Goal: Check status: Check status

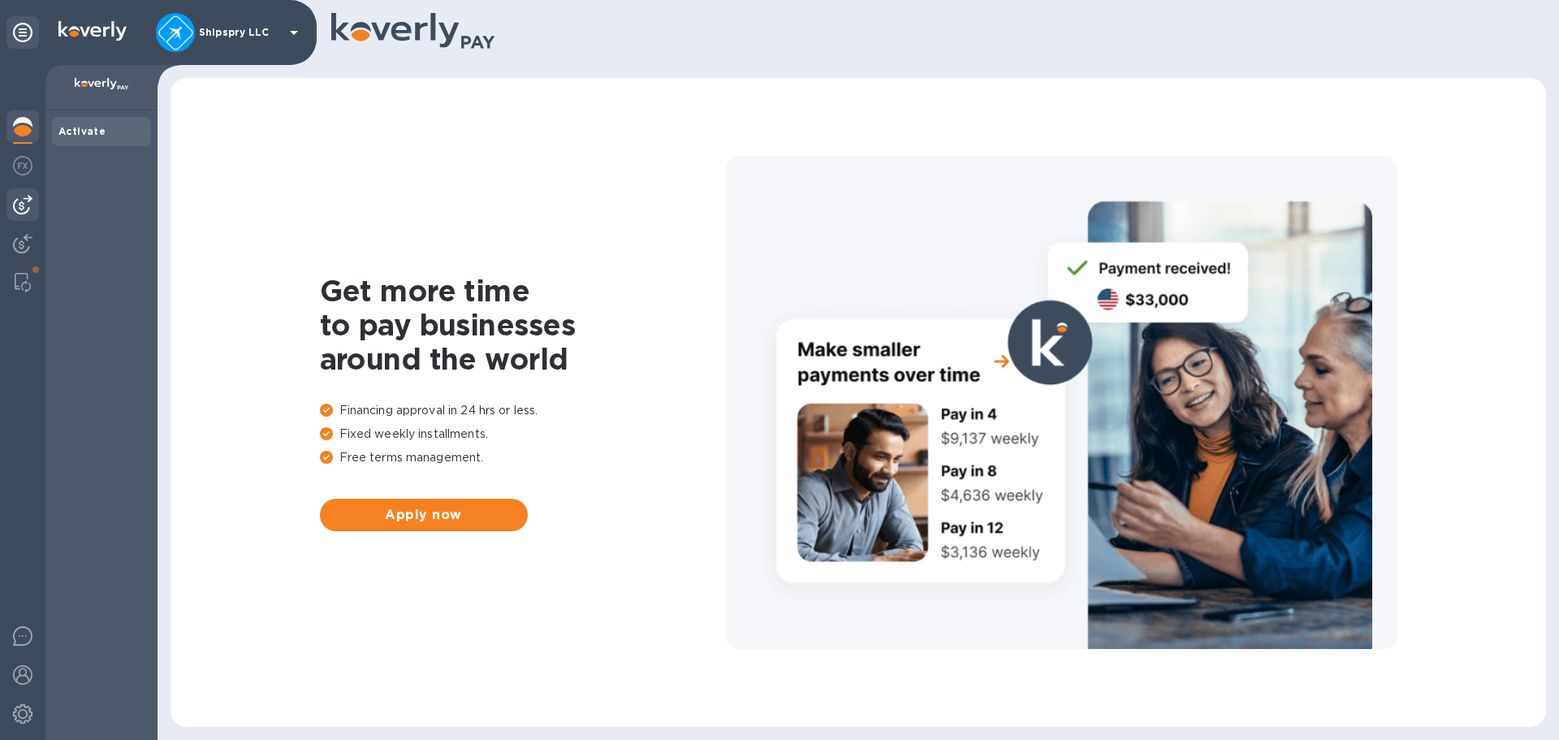
click at [14, 201] on img at bounding box center [22, 204] width 19 height 19
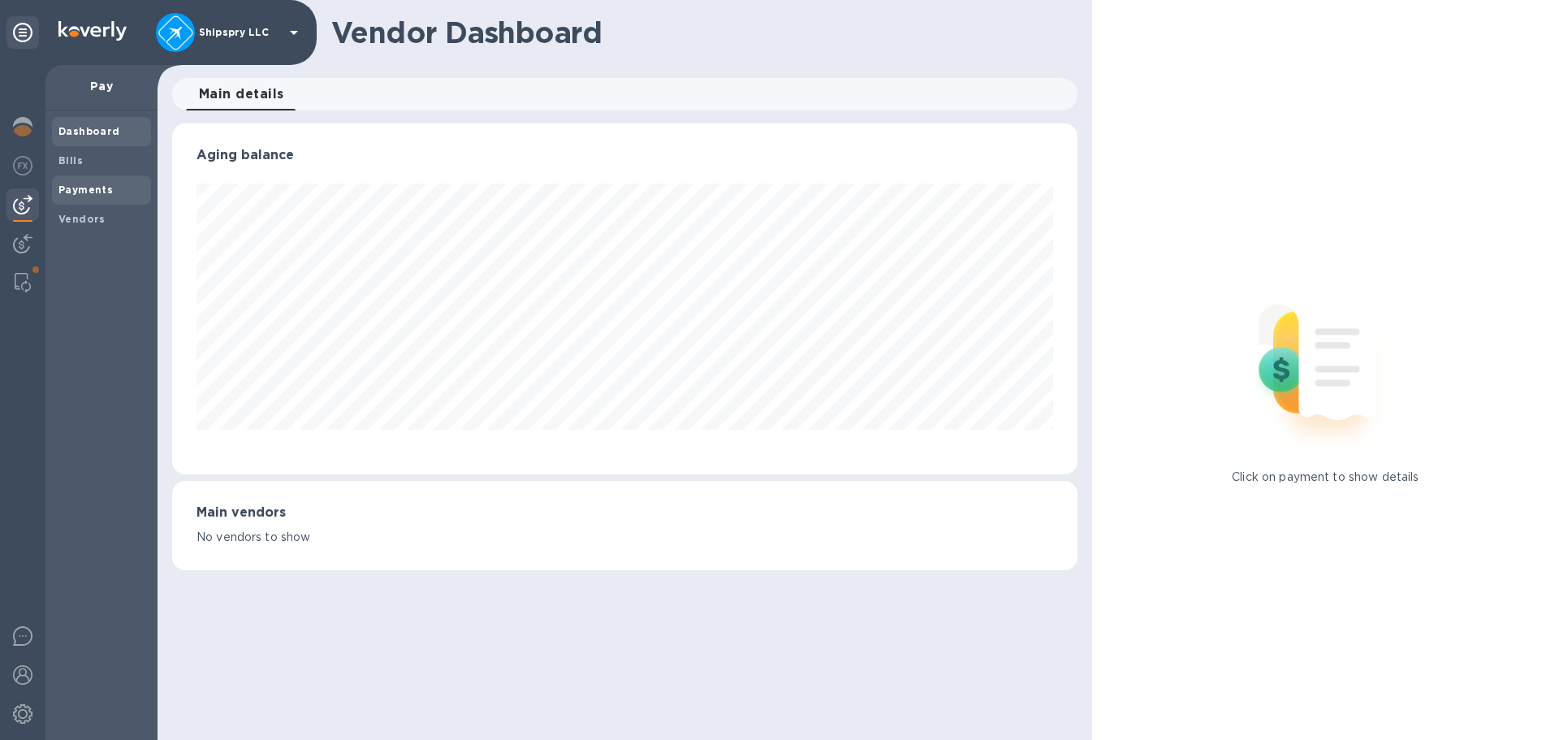
click at [88, 193] on b "Payments" at bounding box center [85, 189] width 54 height 12
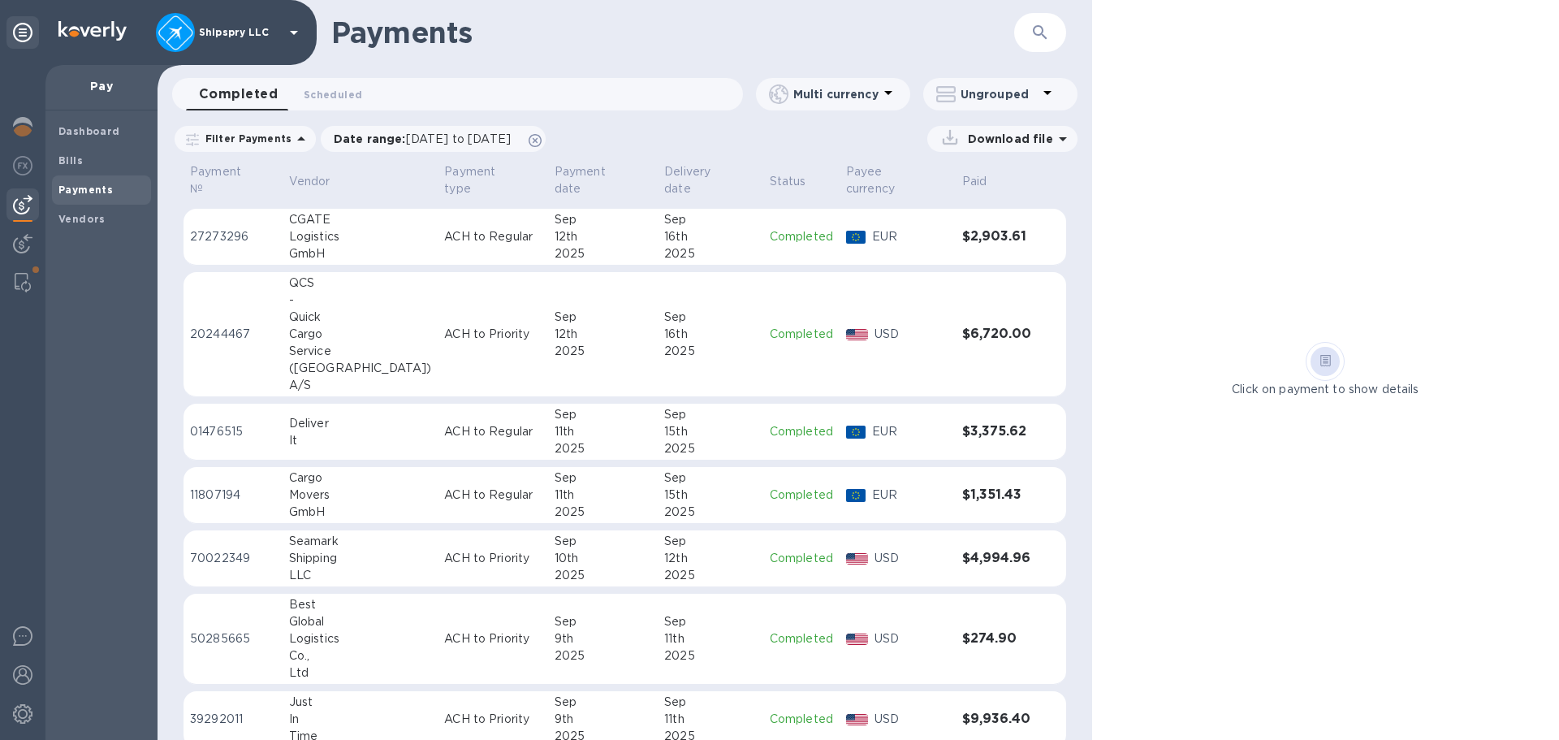
scroll to position [858, 0]
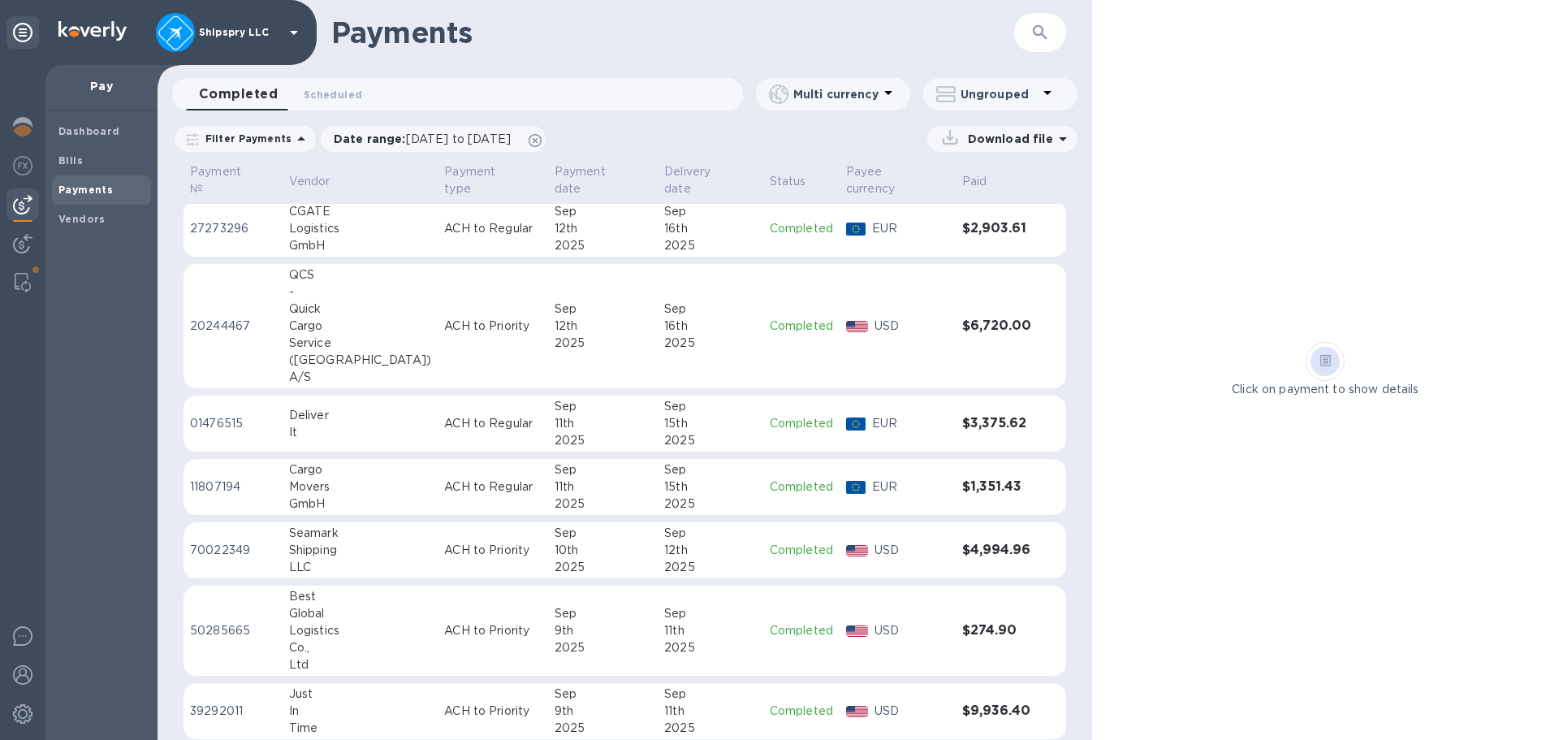
click at [1047, 35] on icon "button" at bounding box center [1039, 32] width 19 height 19
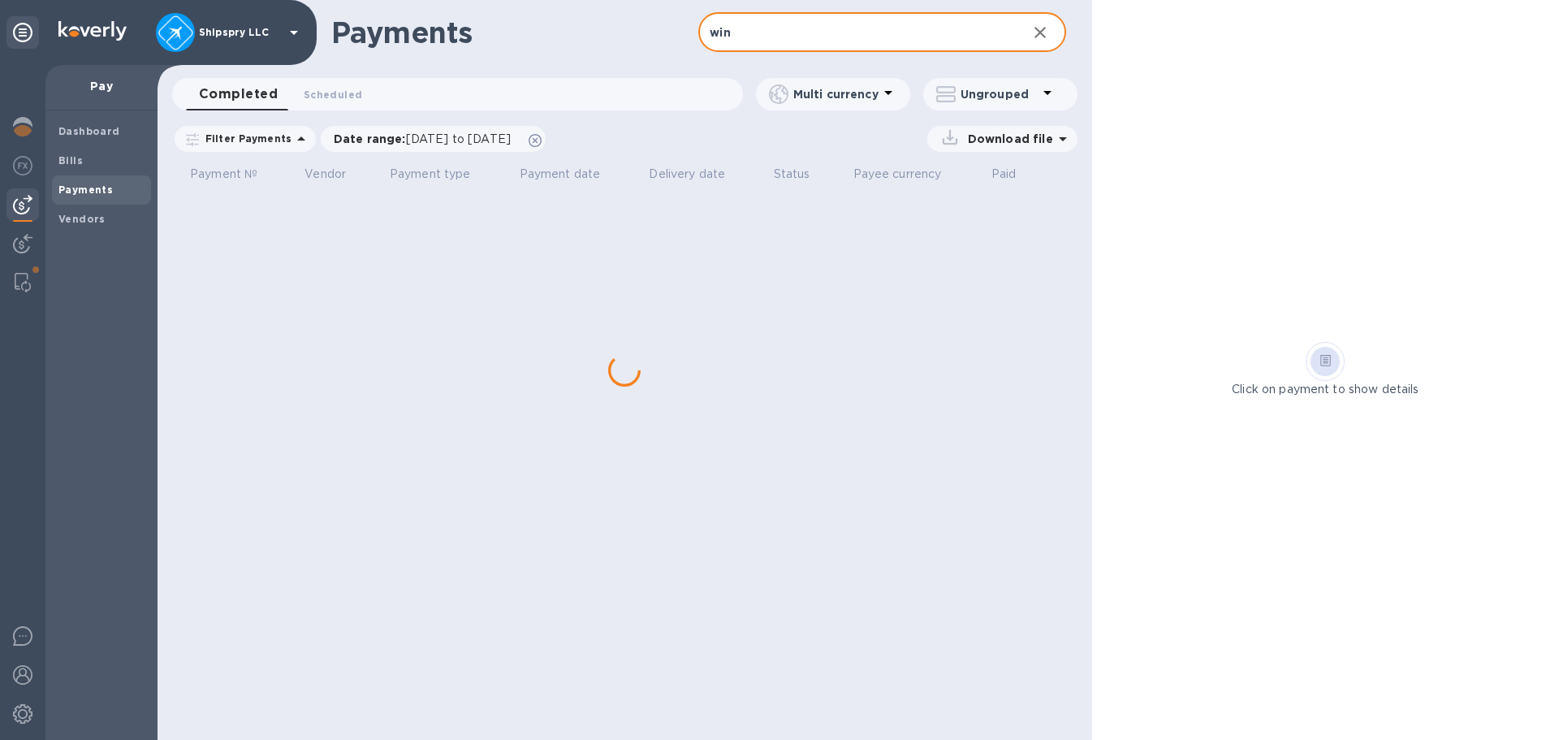
type input "win"
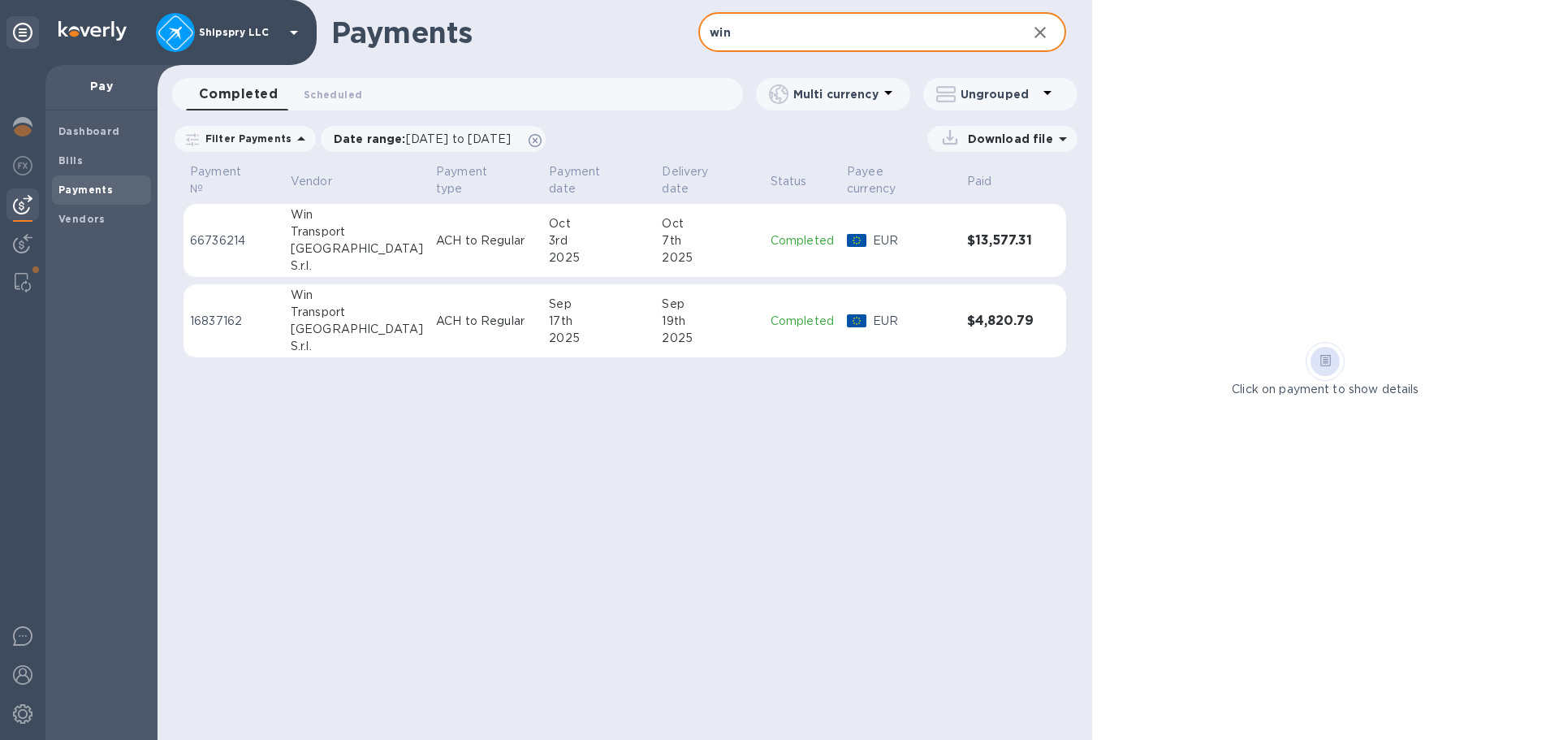
click at [584, 313] on div "17th" at bounding box center [599, 321] width 100 height 17
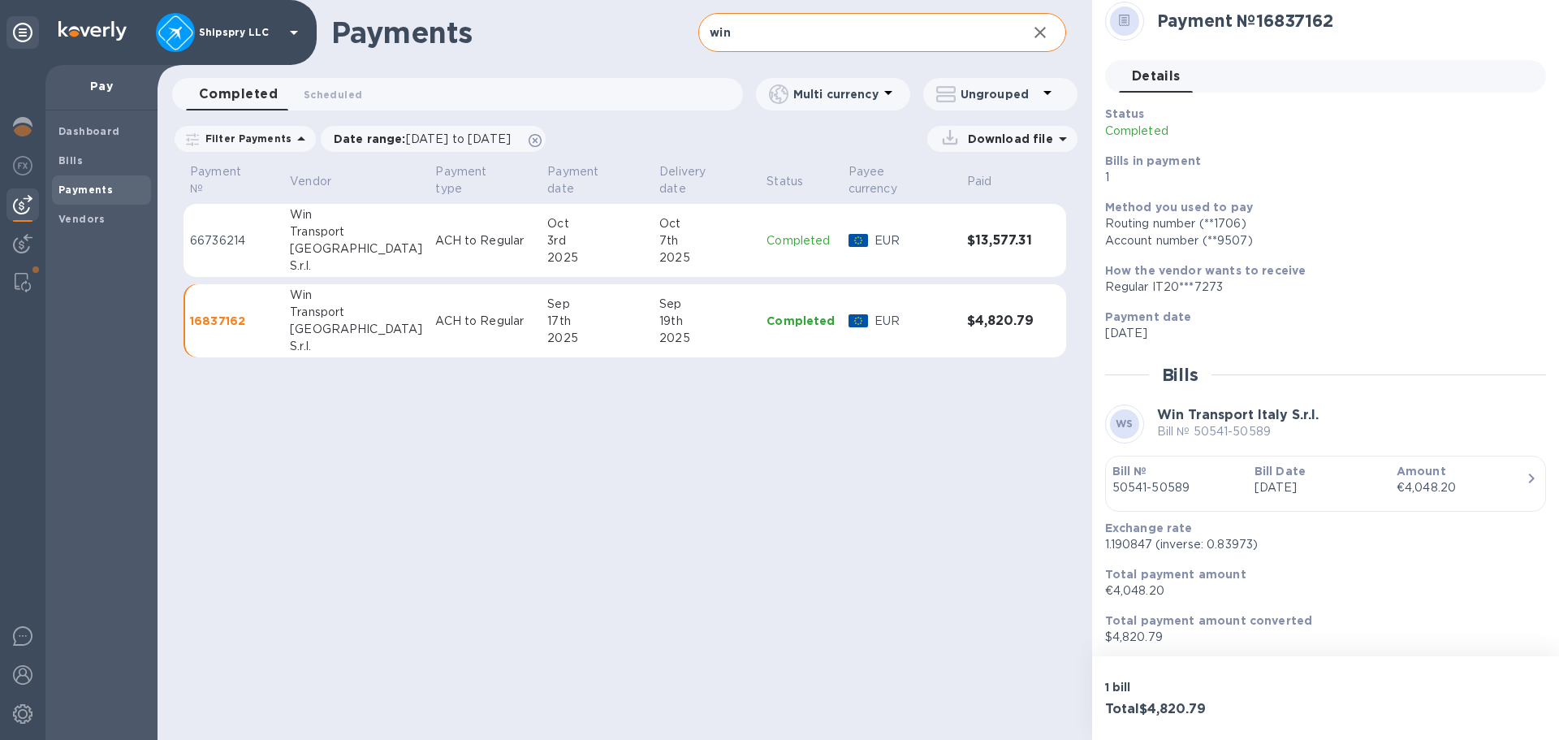
scroll to position [14, 0]
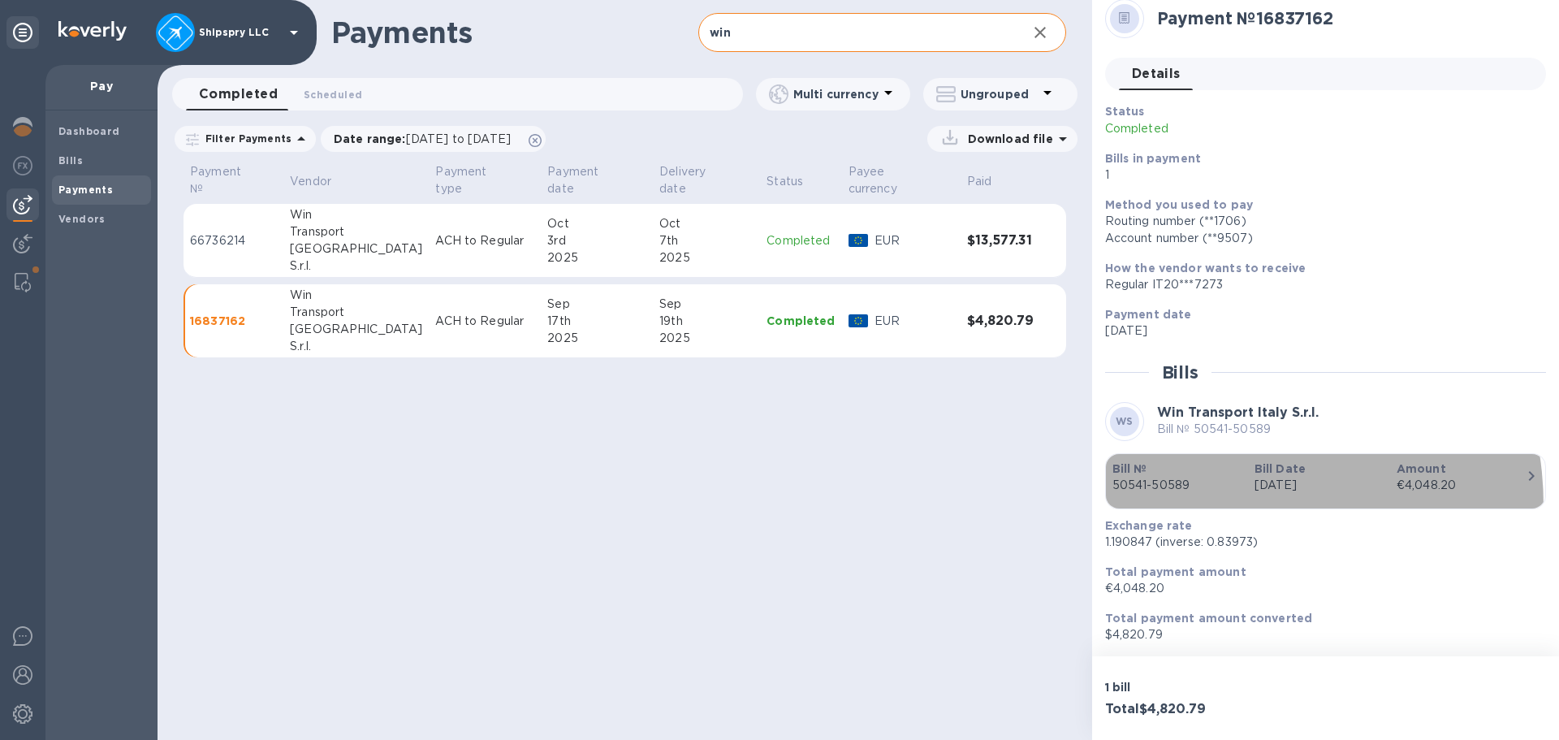
click at [1200, 506] on button "Bill № 50541-50589 Bill Date [DATE] Amount €4,048.20" at bounding box center [1325, 481] width 441 height 56
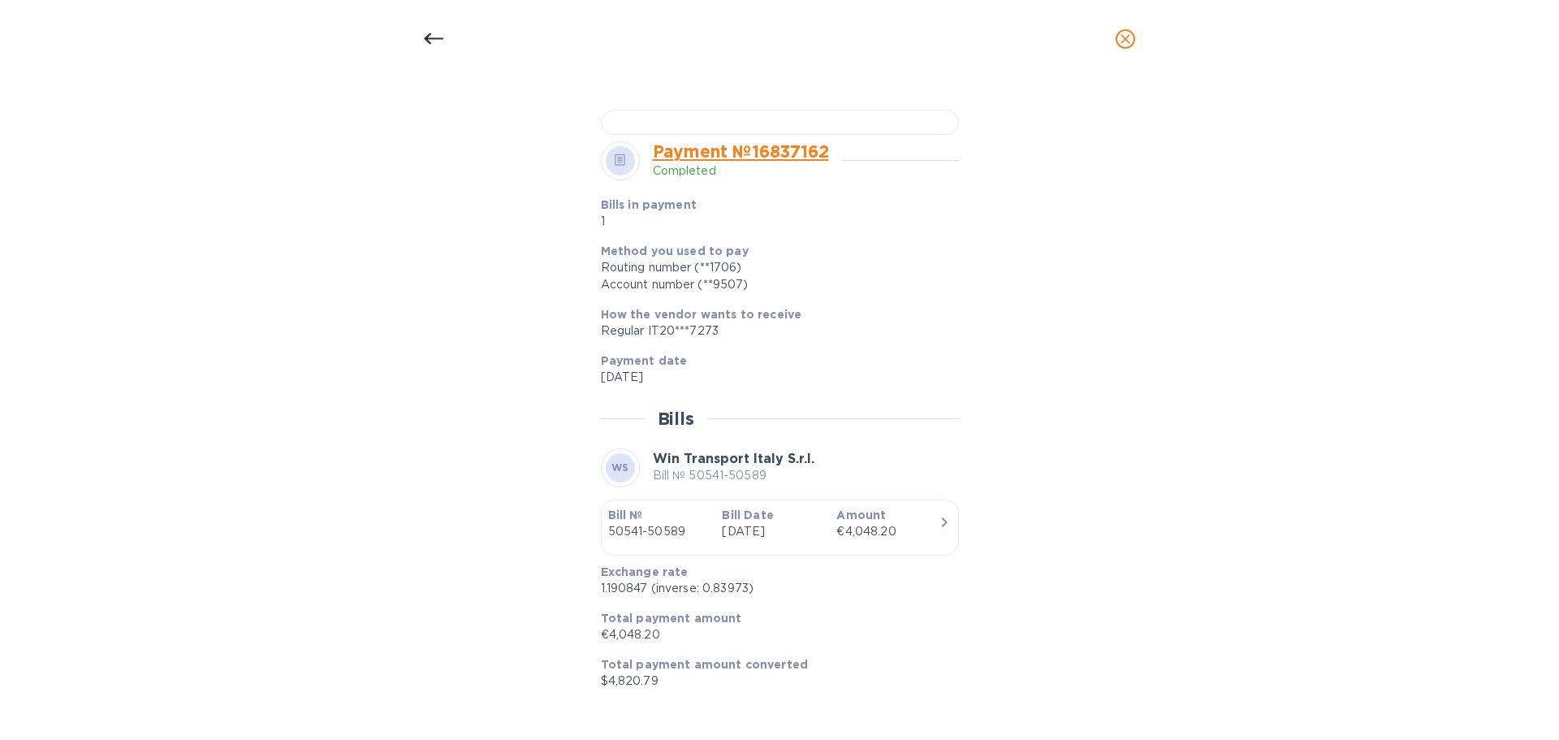
scroll to position [585, 0]
click at [685, 135] on div at bounding box center [780, 122] width 358 height 25
